Goal: Use online tool/utility

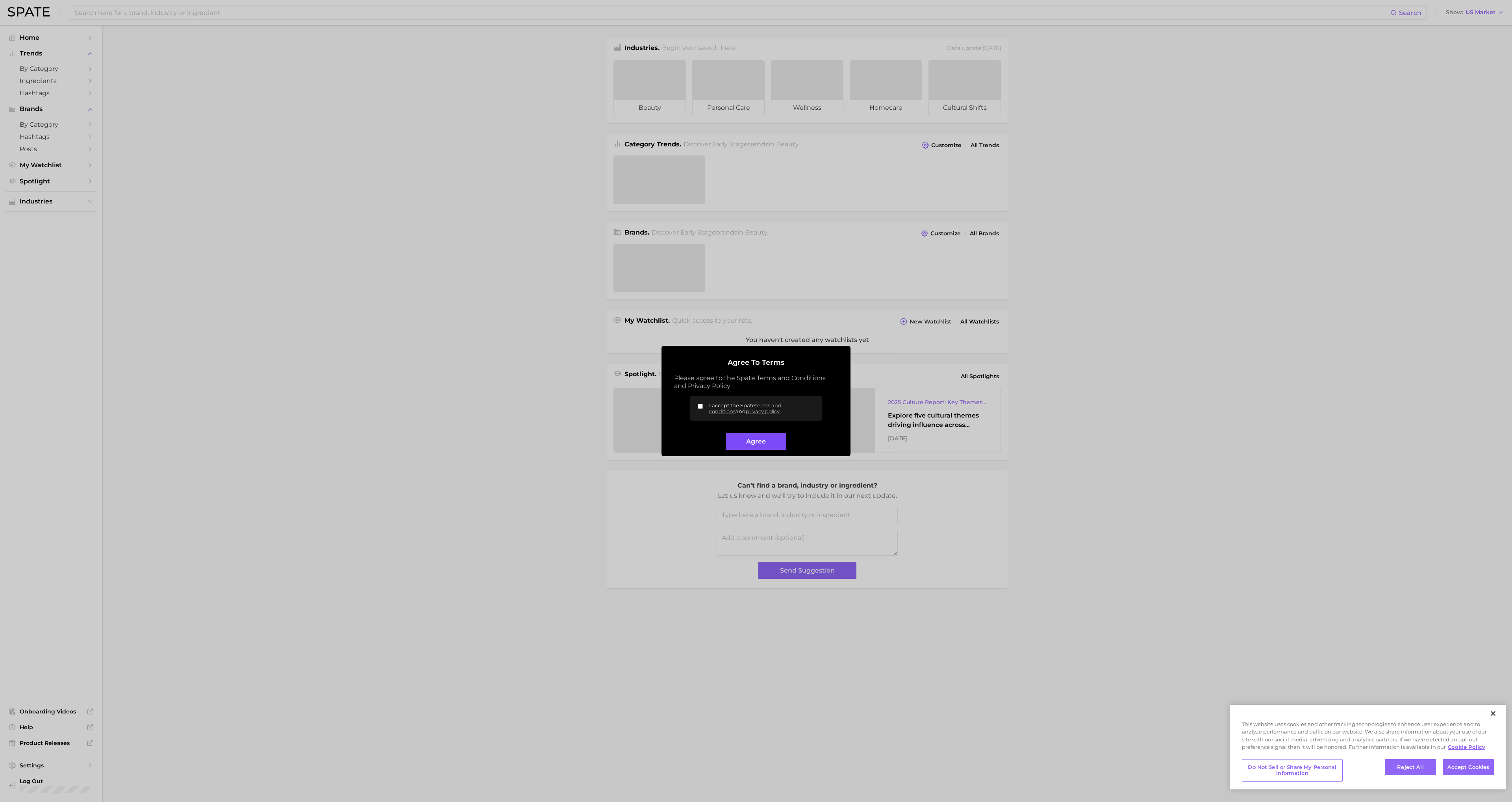
click at [752, 448] on button "Agree" at bounding box center [755, 442] width 60 height 17
click at [701, 409] on input "I accept the Spate terms and conditions and privacy policy" at bounding box center [700, 406] width 5 height 5
checkbox input "true"
click at [759, 444] on button "Agree" at bounding box center [755, 442] width 60 height 17
click at [755, 437] on div "[DATE]" at bounding box center [740, 438] width 100 height 10
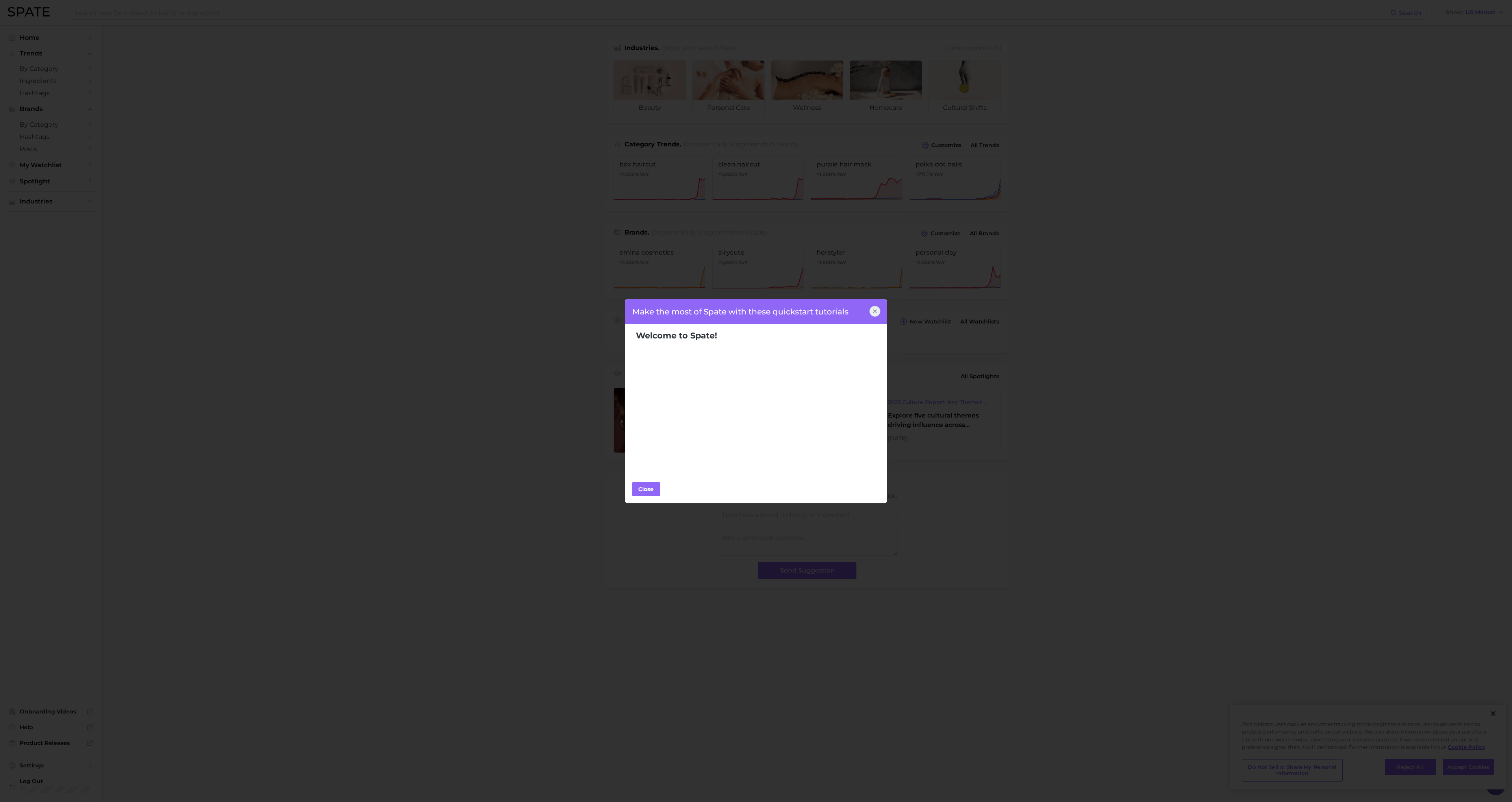
click at [622, 470] on div "Make the most of Spate with these quickstart tutorials Welcome to Spate! Popula…" at bounding box center [756, 401] width 1512 height 802
click at [642, 493] on div "Close" at bounding box center [646, 489] width 23 height 12
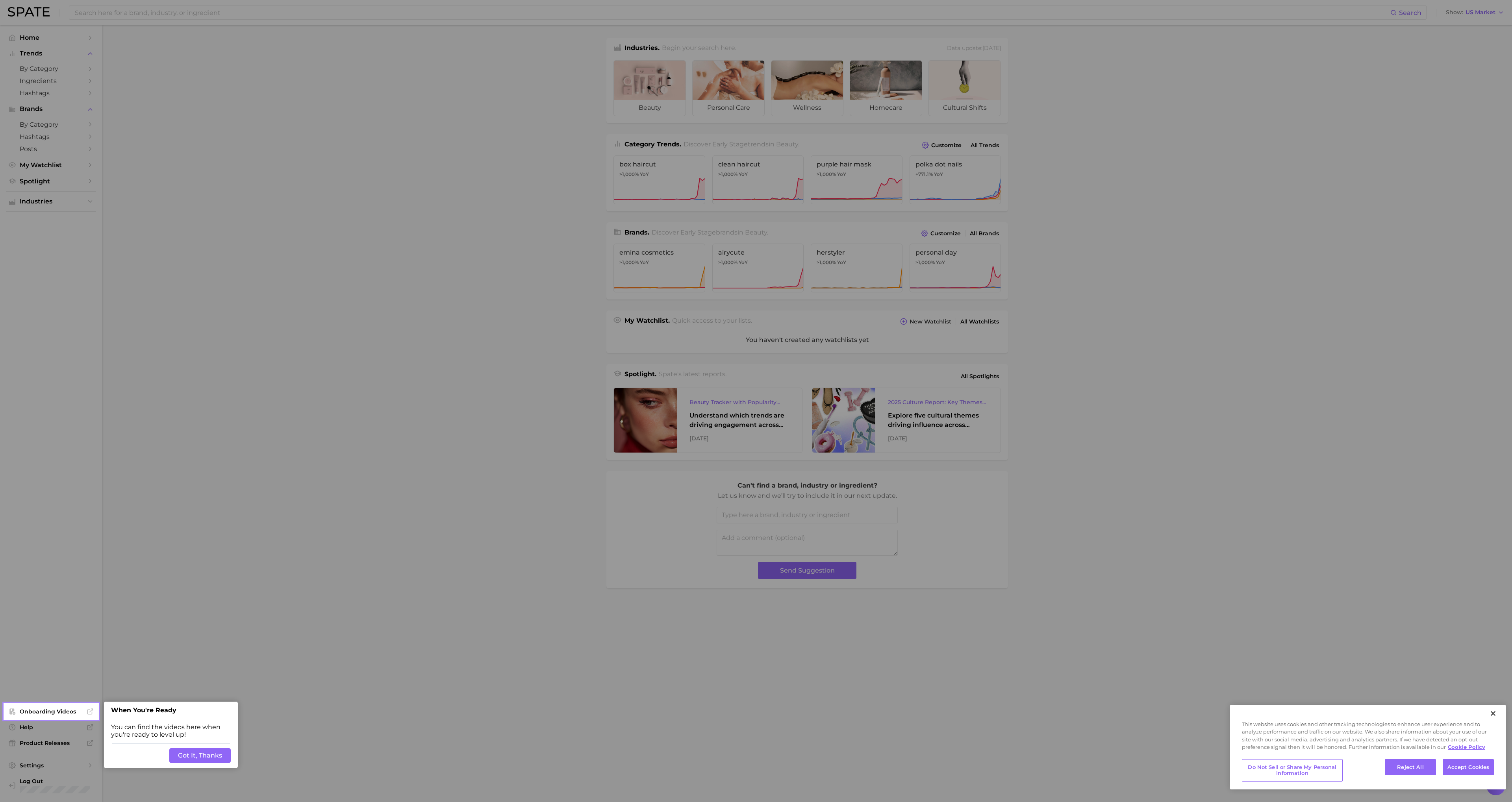
click at [185, 758] on button "Got It, Thanks" at bounding box center [200, 756] width 62 height 15
